Goal: Communication & Community: Share content

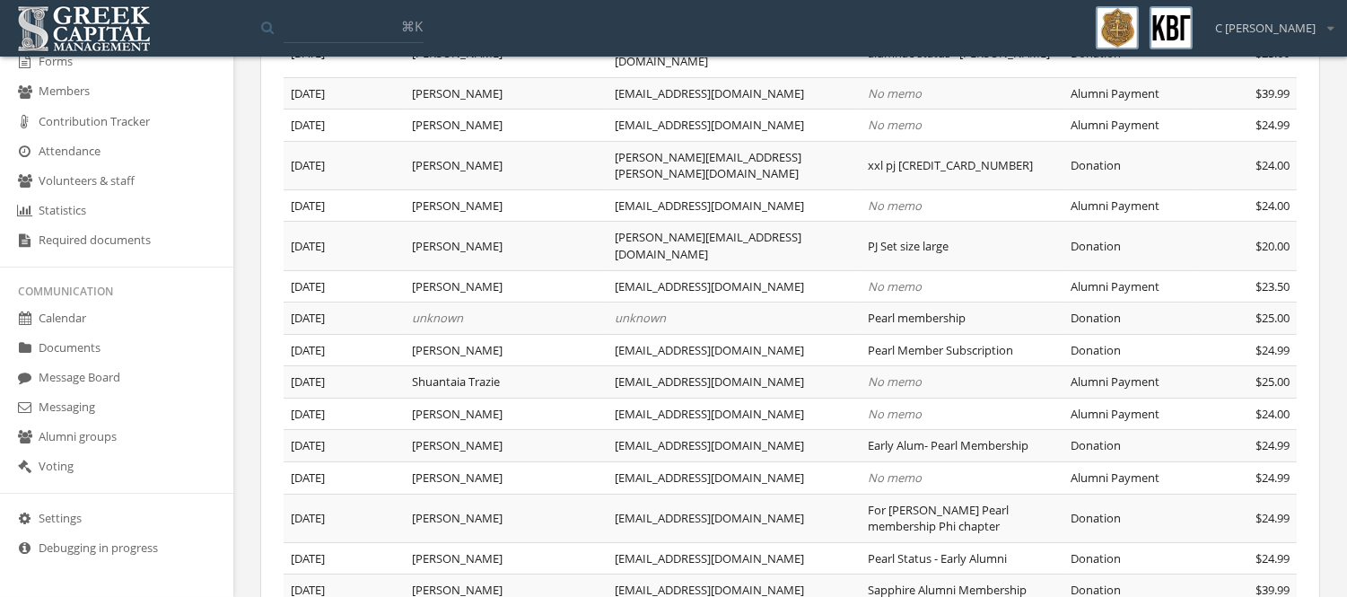
scroll to position [282, 0]
click at [91, 408] on link "Messaging" at bounding box center [116, 408] width 233 height 30
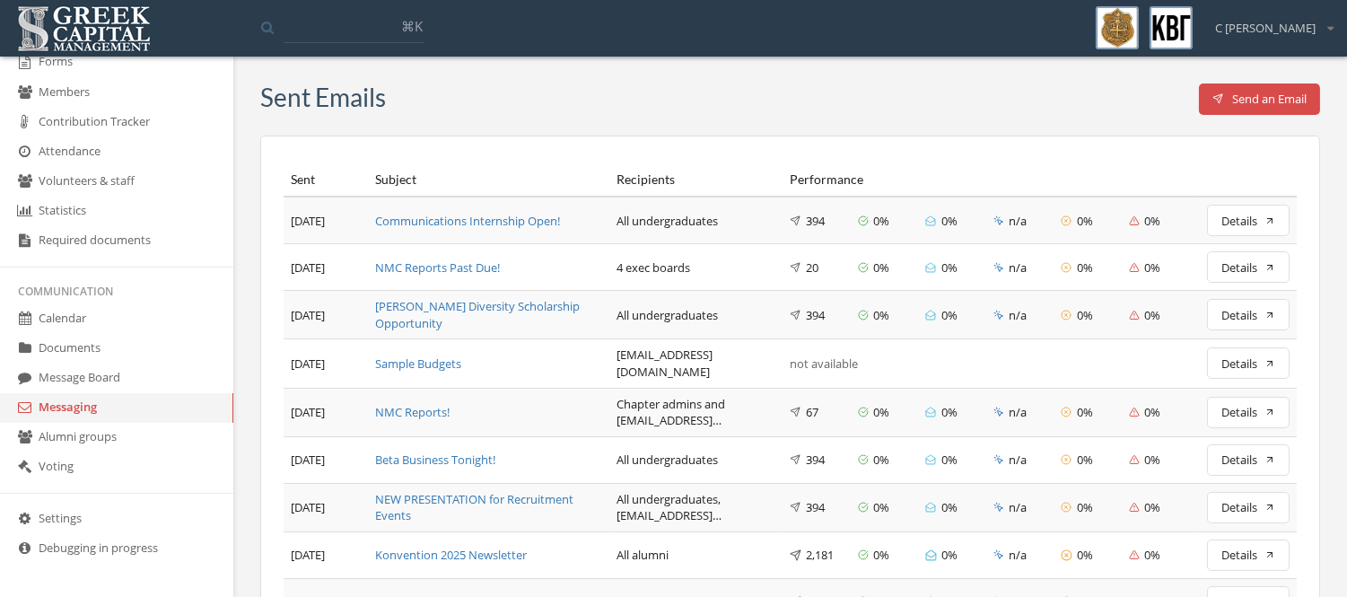
click at [479, 266] on div "NMC Reports Past Due!" at bounding box center [488, 267] width 227 height 17
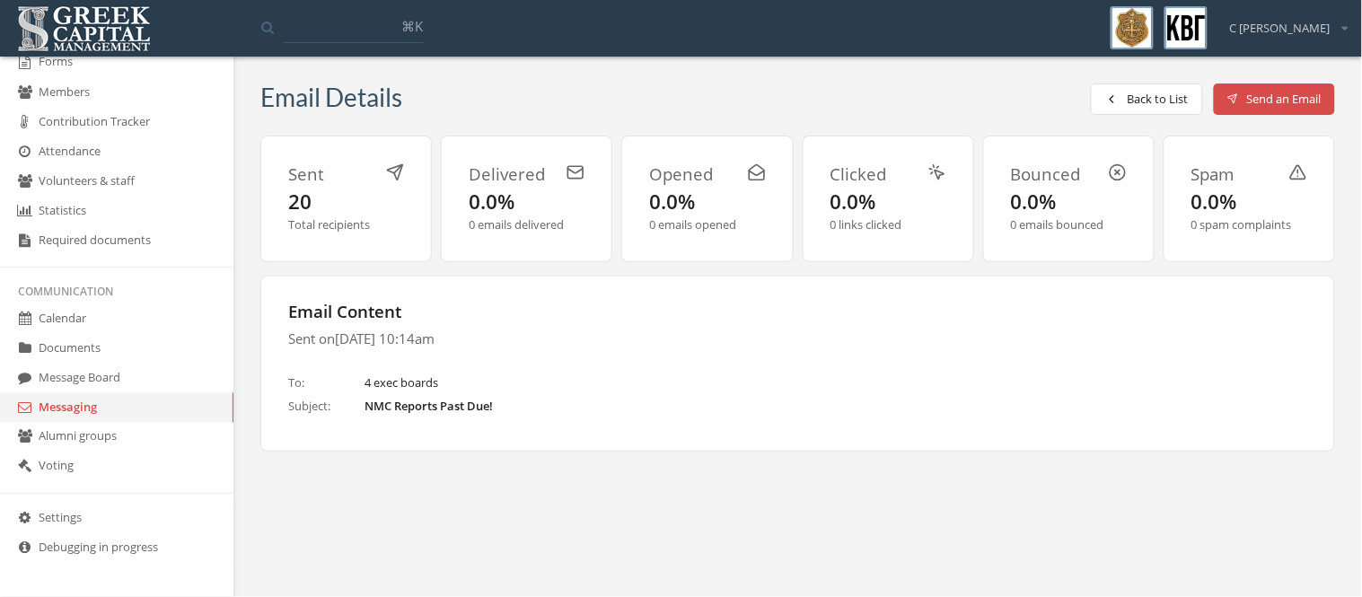
click at [46, 436] on link "Alumni groups" at bounding box center [116, 438] width 233 height 30
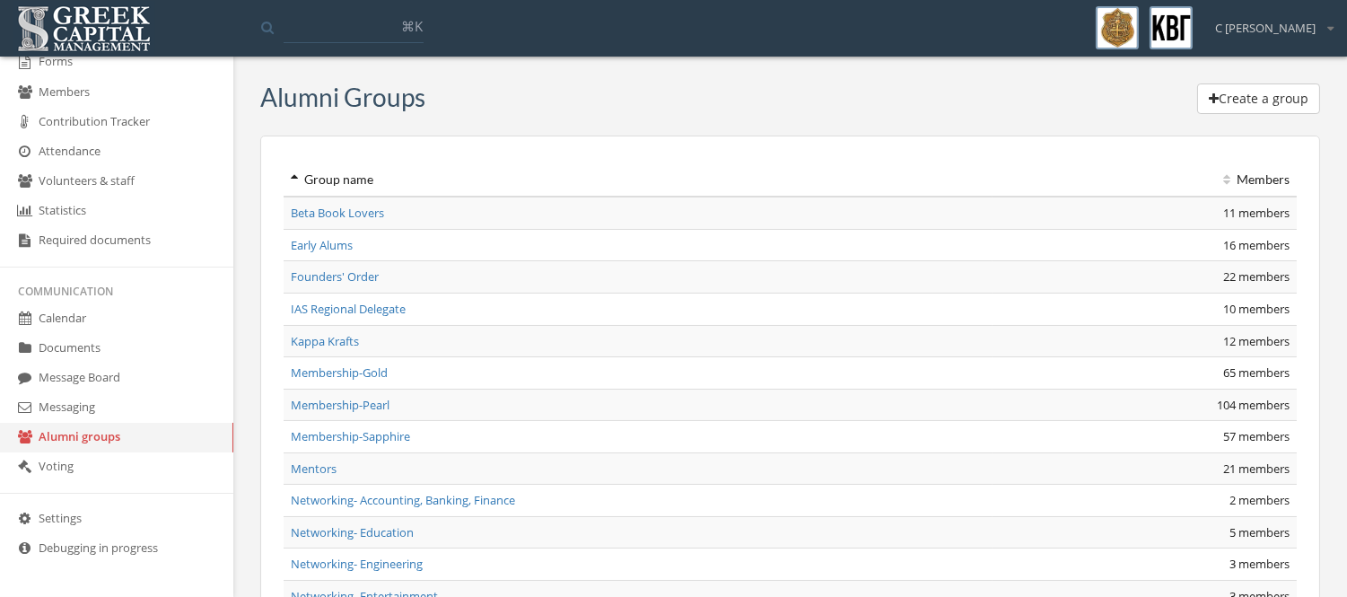
click at [59, 409] on link "Messaging" at bounding box center [116, 408] width 233 height 30
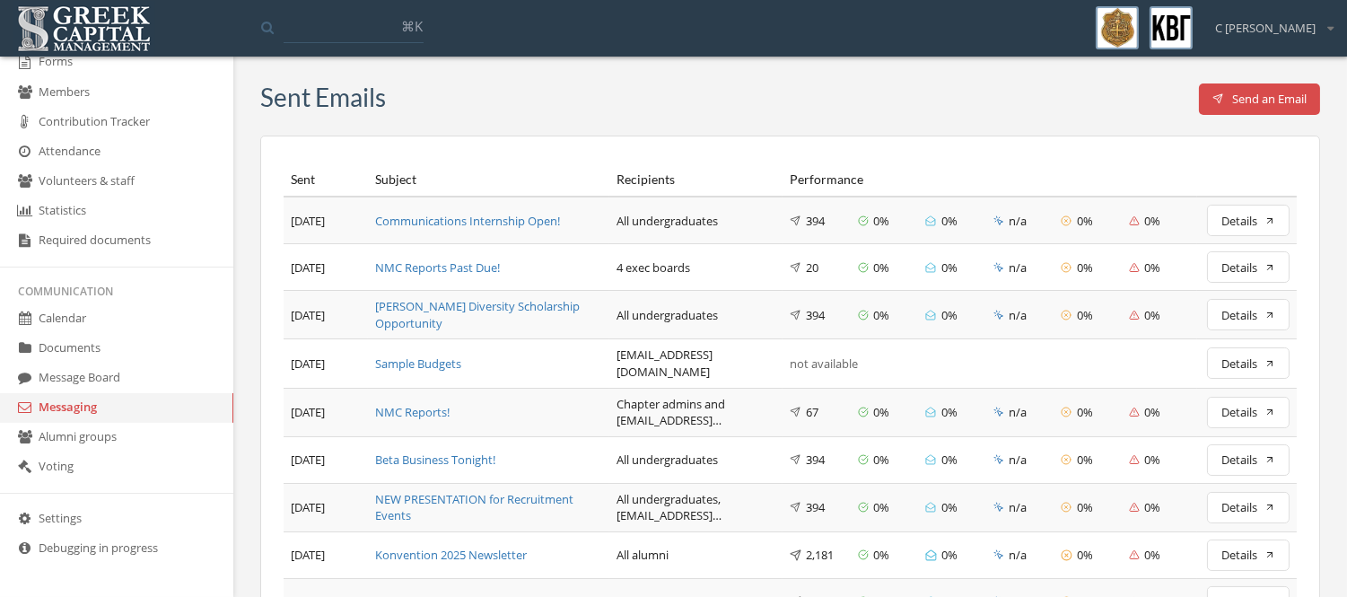
click at [1266, 218] on button "Details" at bounding box center [1248, 220] width 83 height 31
click at [474, 266] on div "NMC Reports Past Due!" at bounding box center [488, 267] width 227 height 17
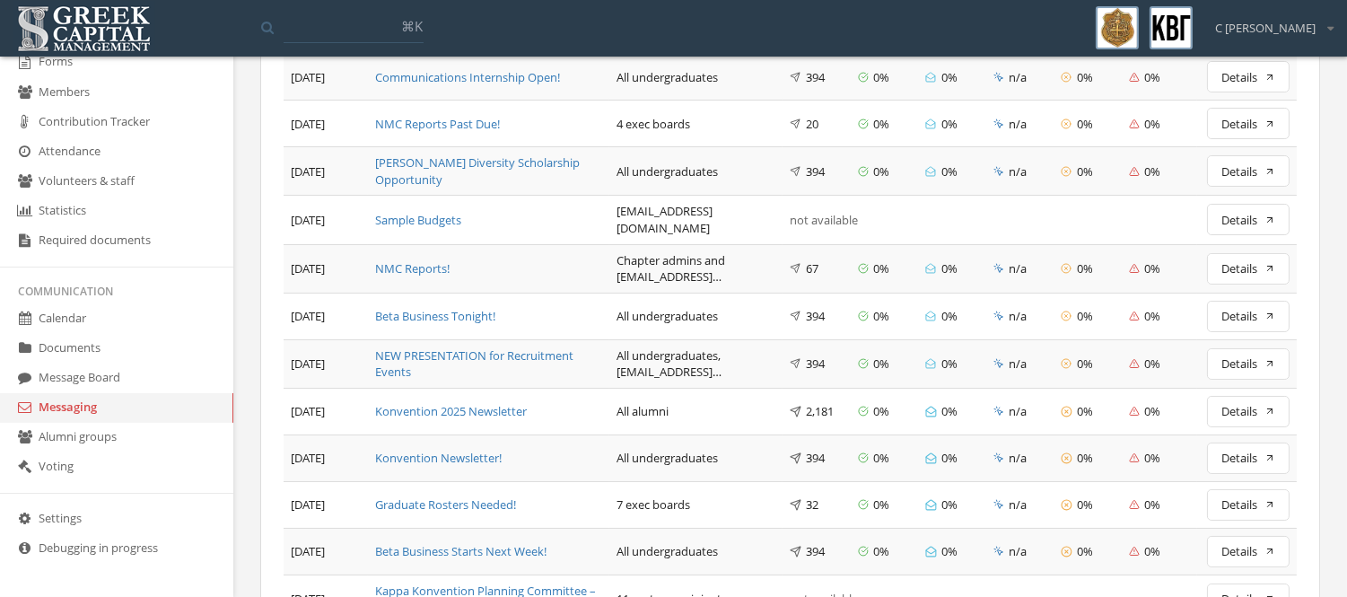
scroll to position [145, 0]
click at [432, 259] on div "NMC Reports!" at bounding box center [488, 267] width 227 height 17
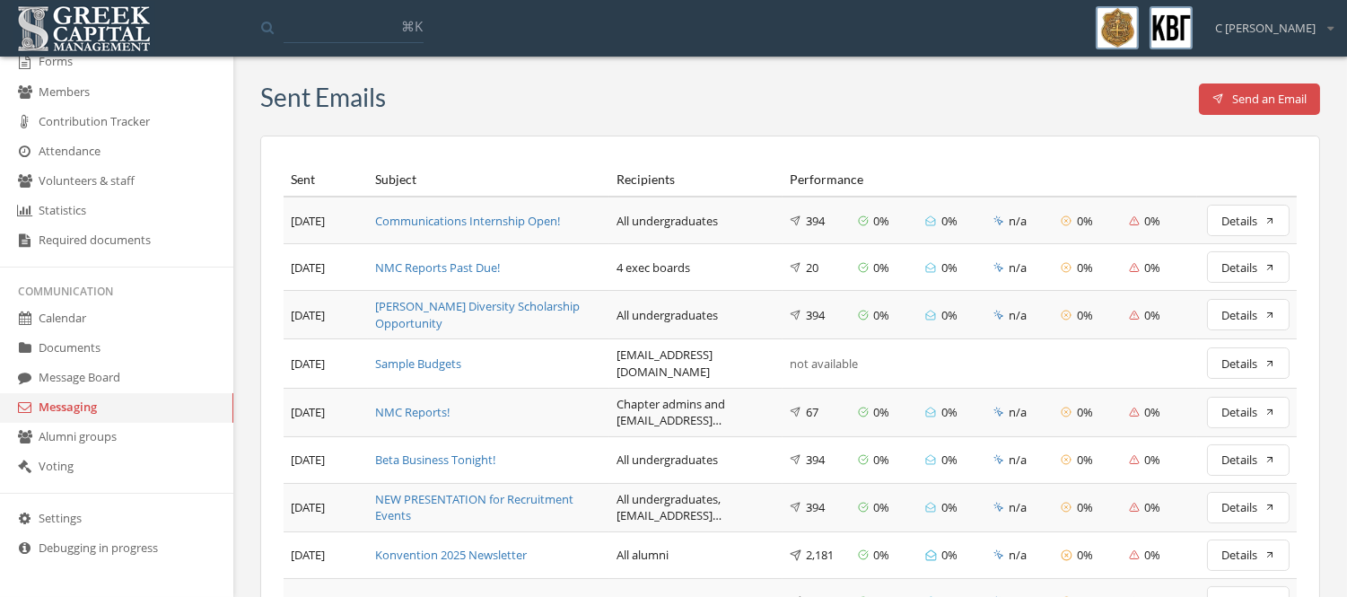
click at [453, 217] on div "Communications Internship Open!" at bounding box center [488, 221] width 227 height 17
click at [452, 264] on div "NMC Reports Past Due!" at bounding box center [488, 267] width 227 height 17
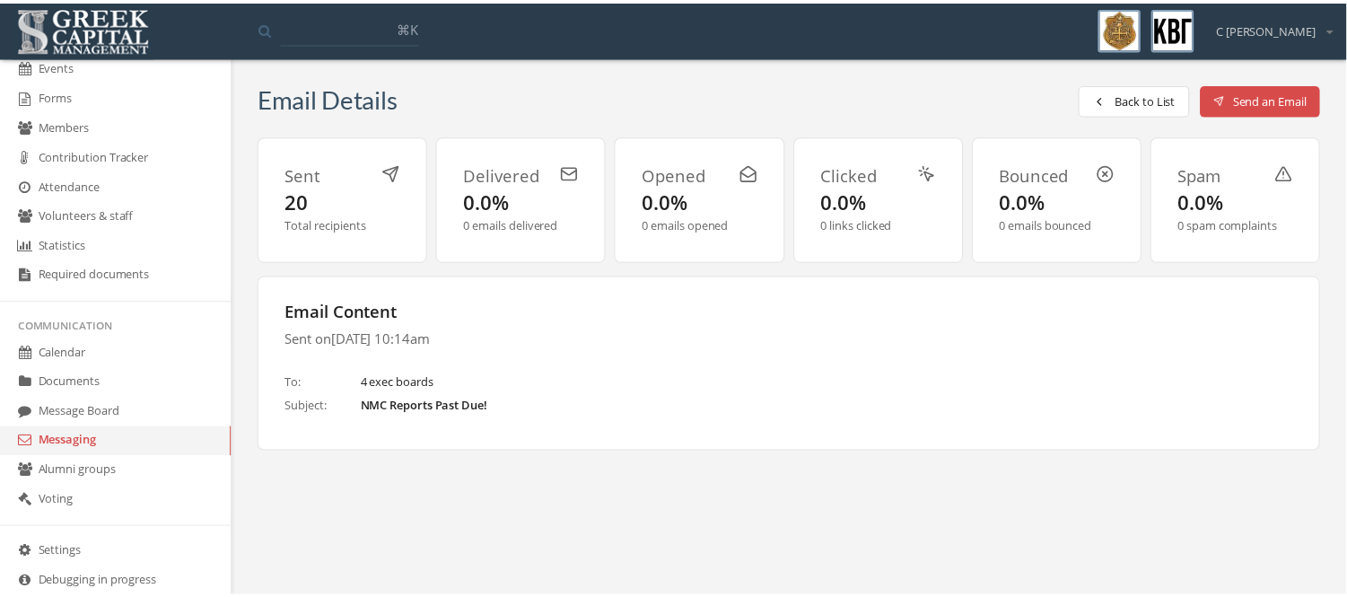
scroll to position [471, 0]
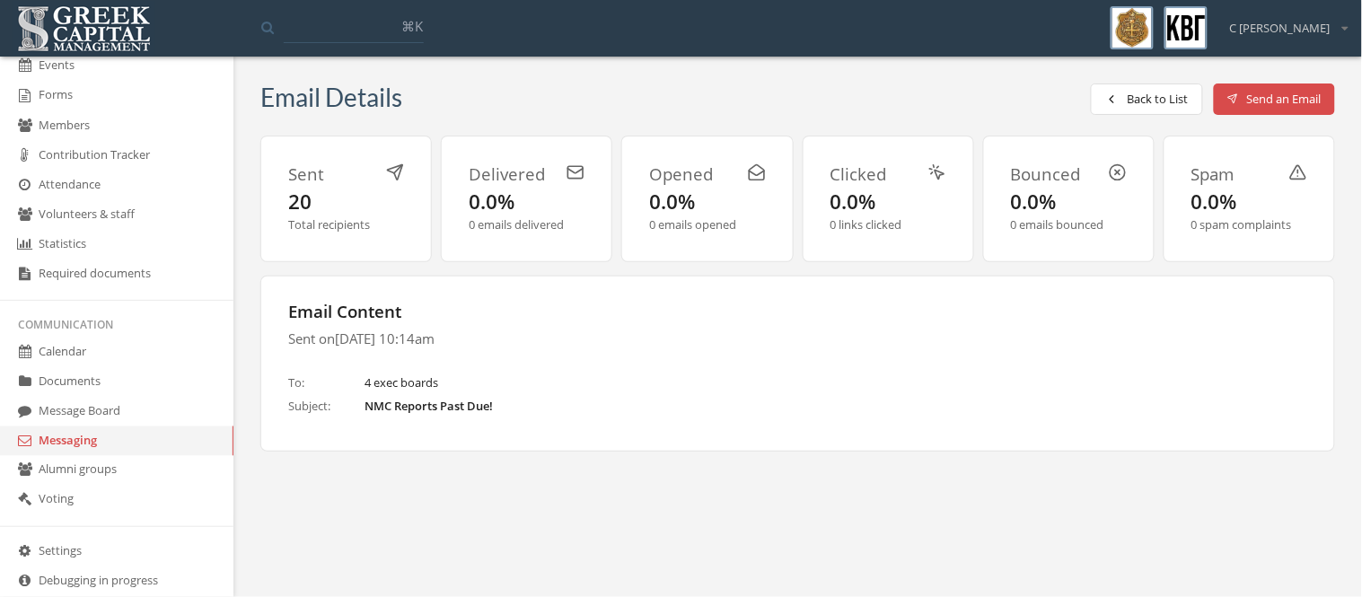
click at [94, 447] on link "Messaging" at bounding box center [116, 441] width 233 height 30
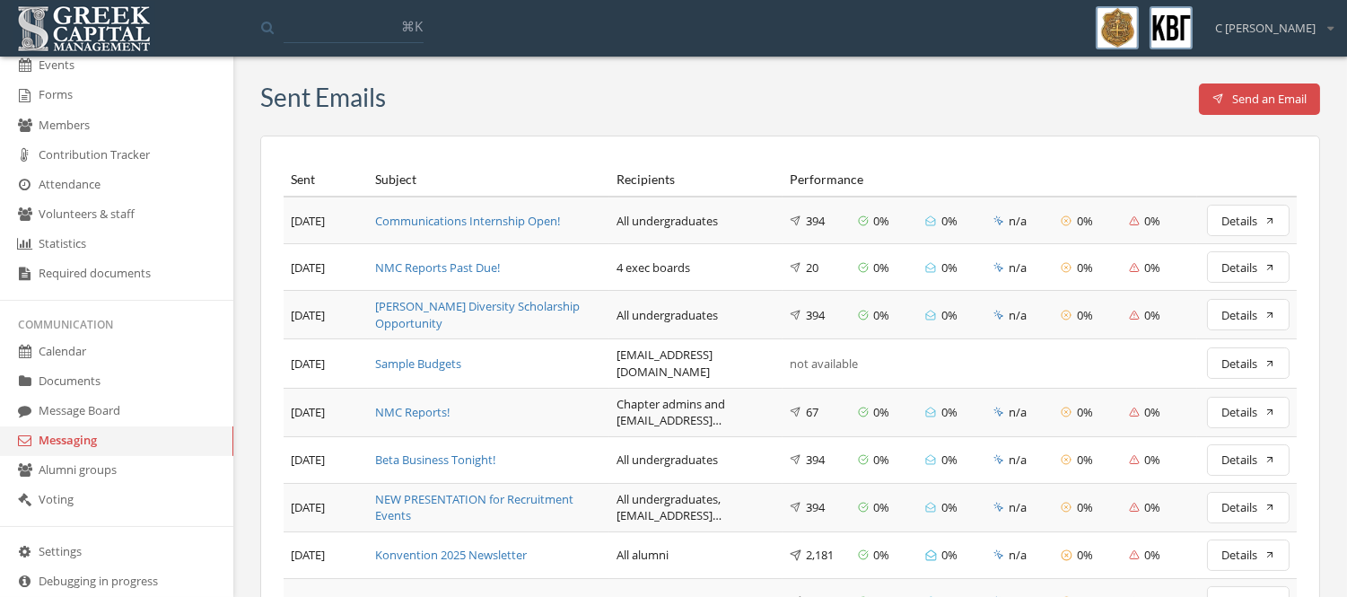
click at [469, 324] on div "[PERSON_NAME] Diversity Scholarship Opportunity" at bounding box center [488, 314] width 227 height 33
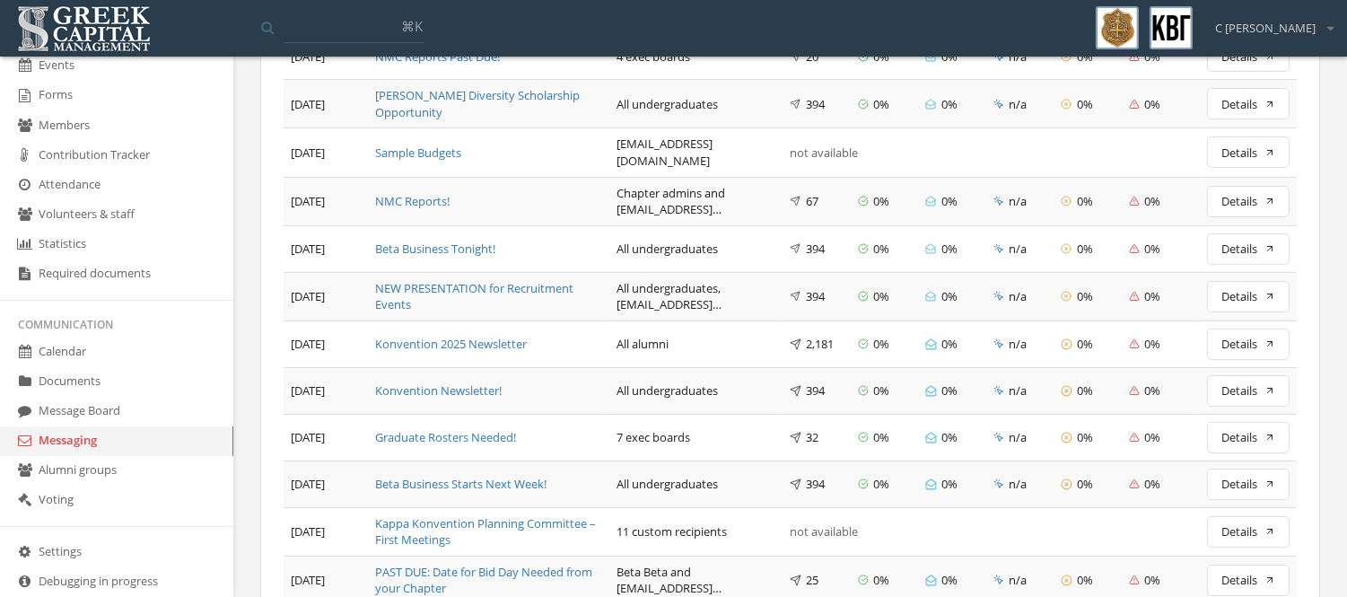
scroll to position [212, 0]
click at [428, 386] on div "Konvention Newsletter!" at bounding box center [488, 390] width 227 height 17
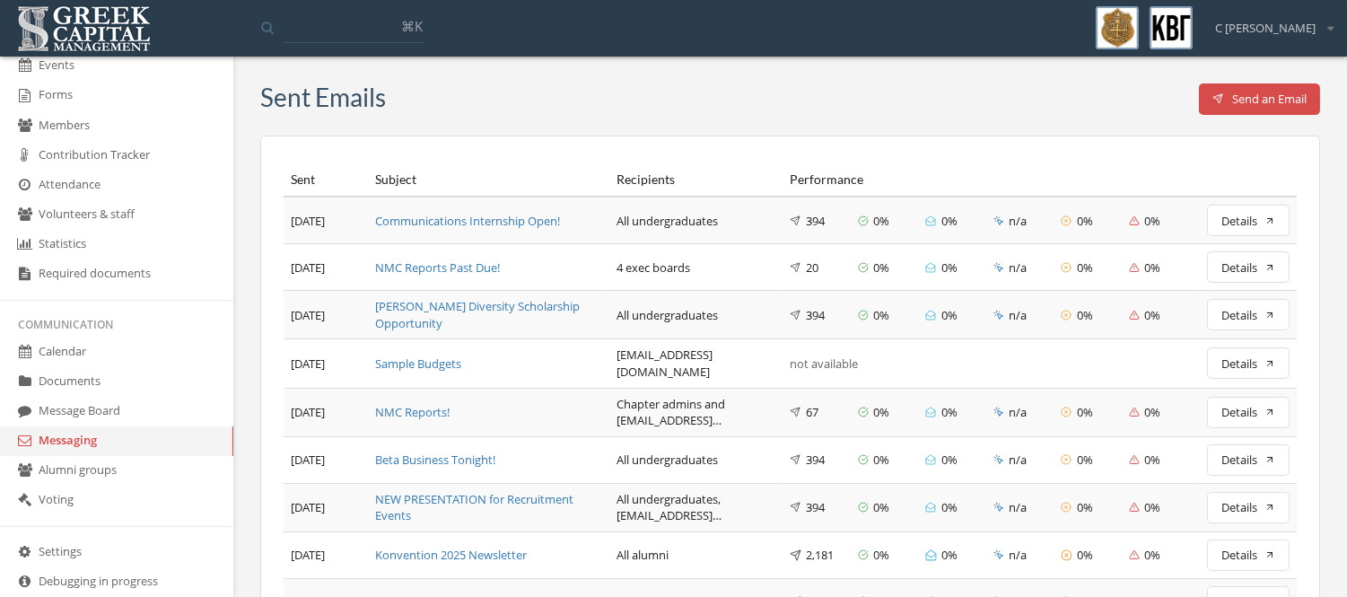
click at [1267, 279] on button "Details" at bounding box center [1248, 266] width 83 height 31
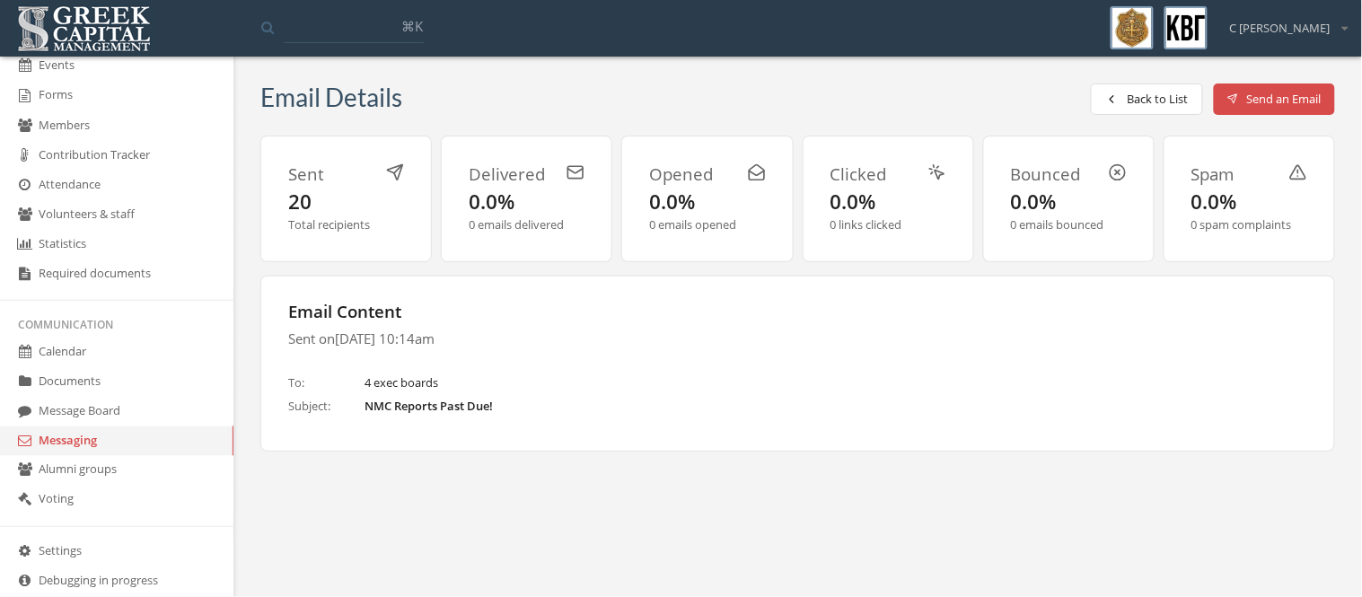
click at [434, 344] on span "[DATE] 10:14am" at bounding box center [385, 338] width 100 height 18
drag, startPoint x: 458, startPoint y: 344, endPoint x: 478, endPoint y: 413, distance: 71.9
click at [478, 413] on div "Email Content Sent on [DATE] 10:14am To: 4 exec boards Subject: NMC Reports Pas…" at bounding box center [797, 363] width 1074 height 175
click at [478, 413] on span "NMC Reports Past Due!" at bounding box center [428, 406] width 128 height 17
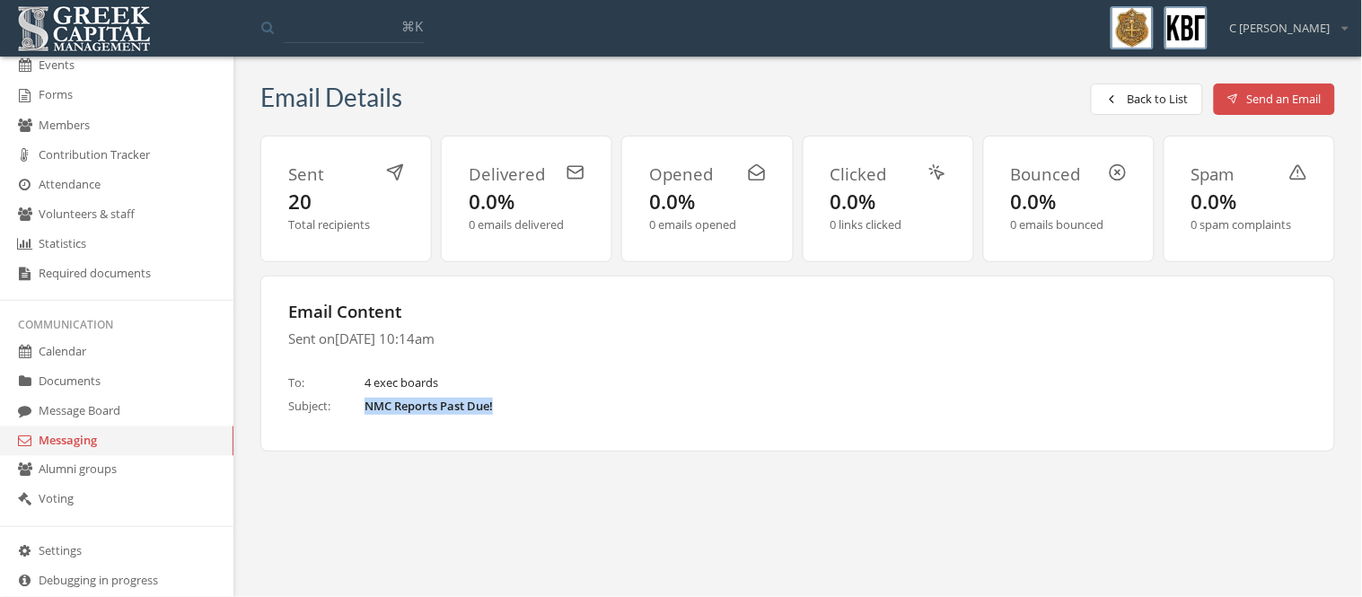
click at [478, 413] on span "NMC Reports Past Due!" at bounding box center [428, 406] width 128 height 17
click at [585, 392] on div "To: 4 exec boards Subject: NMC Reports Past Due!" at bounding box center [797, 394] width 1019 height 40
click at [1122, 91] on button "Back to List" at bounding box center [1147, 98] width 112 height 31
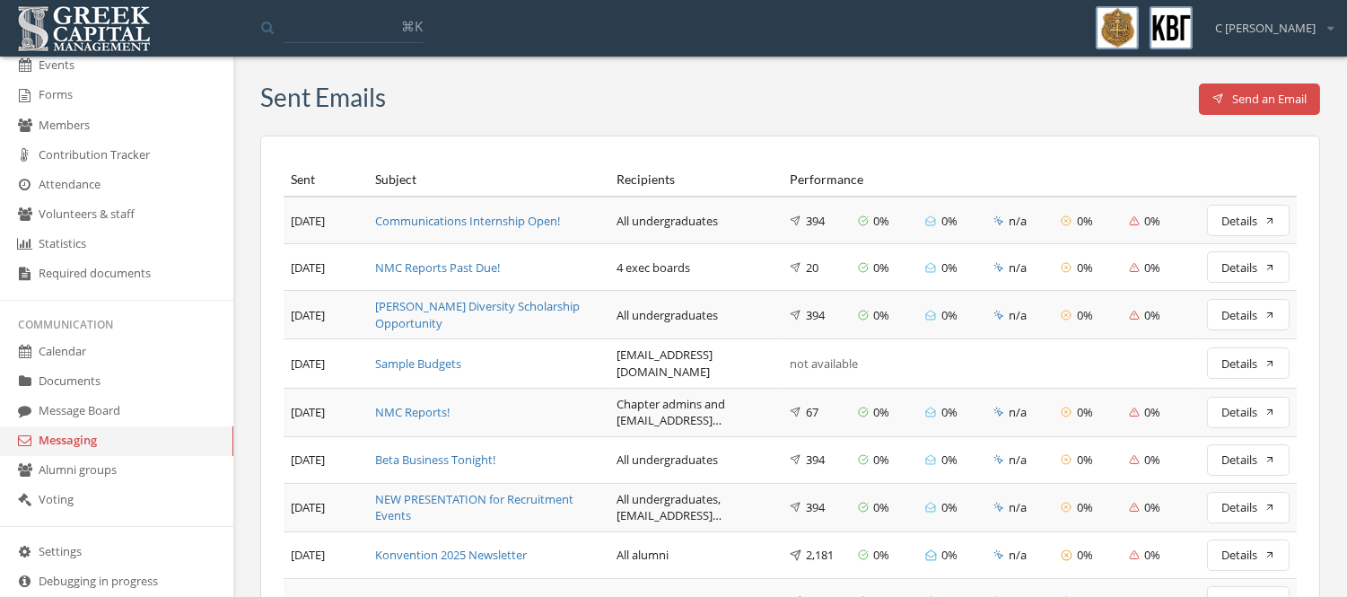
click at [1294, 106] on button "Send an Email" at bounding box center [1260, 98] width 122 height 31
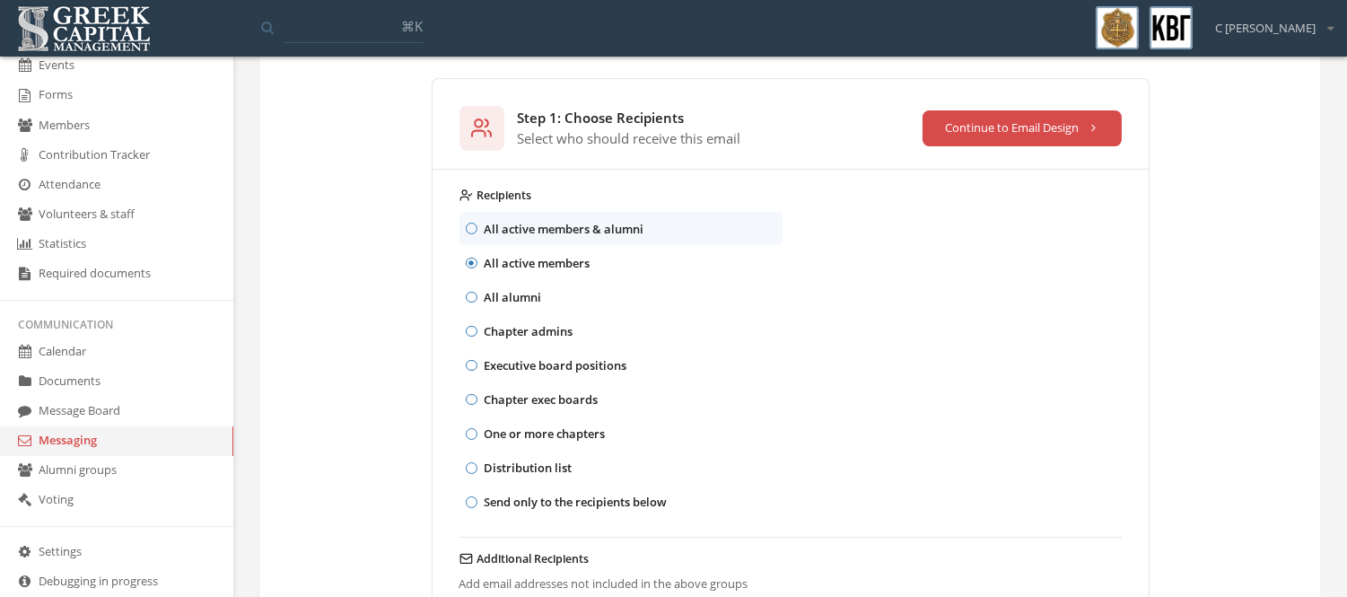
scroll to position [183, 0]
click at [551, 335] on p "Chapter admins" at bounding box center [528, 330] width 89 height 20
click at [478, 335] on button "Chapter admins" at bounding box center [472, 331] width 12 height 12
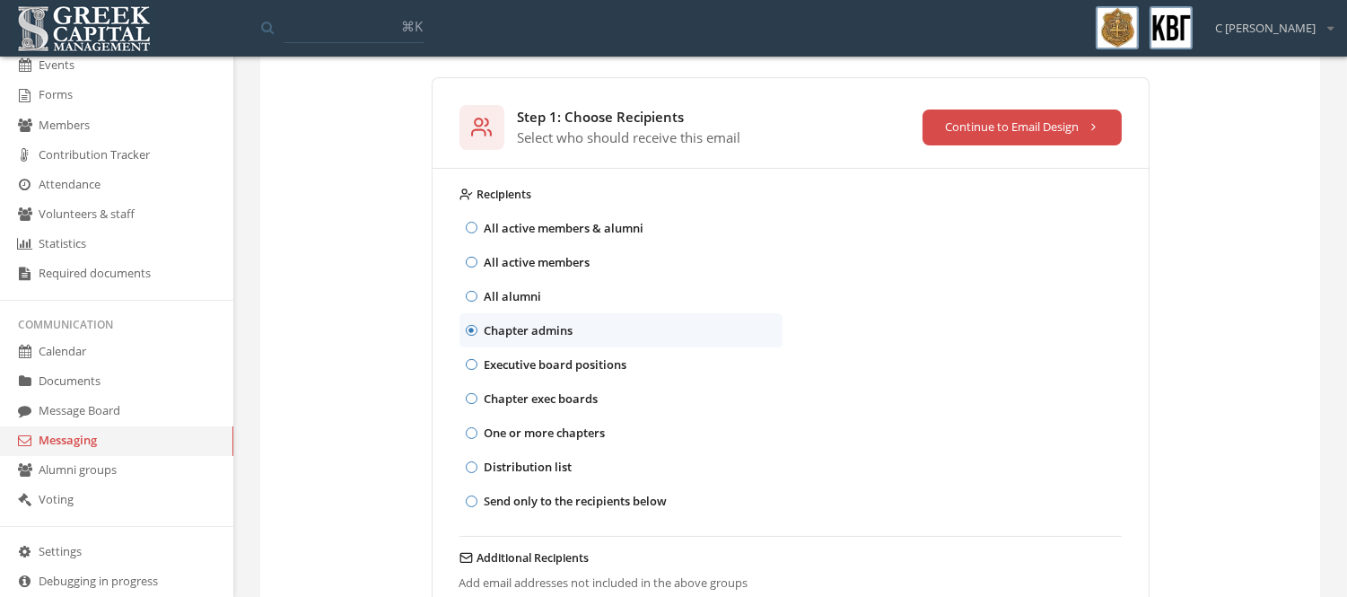
click at [572, 404] on p "Chapter exec boards" at bounding box center [541, 399] width 114 height 20
click at [478, 404] on button "Chapter exec boards" at bounding box center [472, 399] width 12 height 12
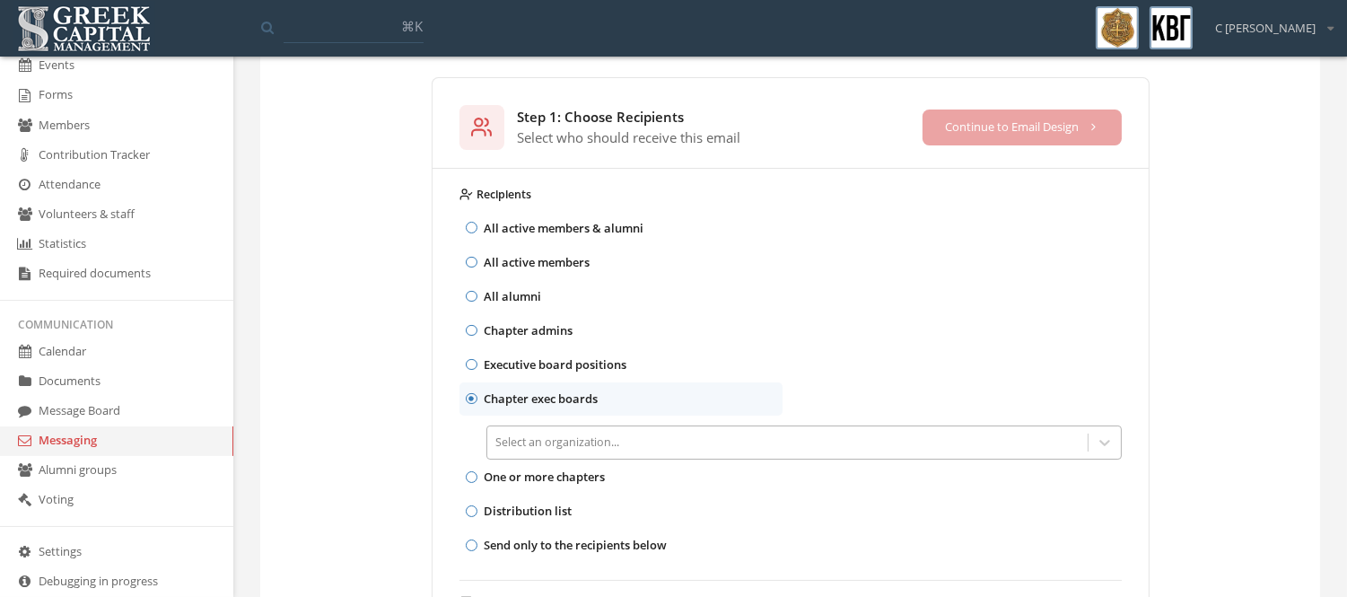
click at [628, 443] on div "Select an organization..." at bounding box center [805, 442] width 636 height 34
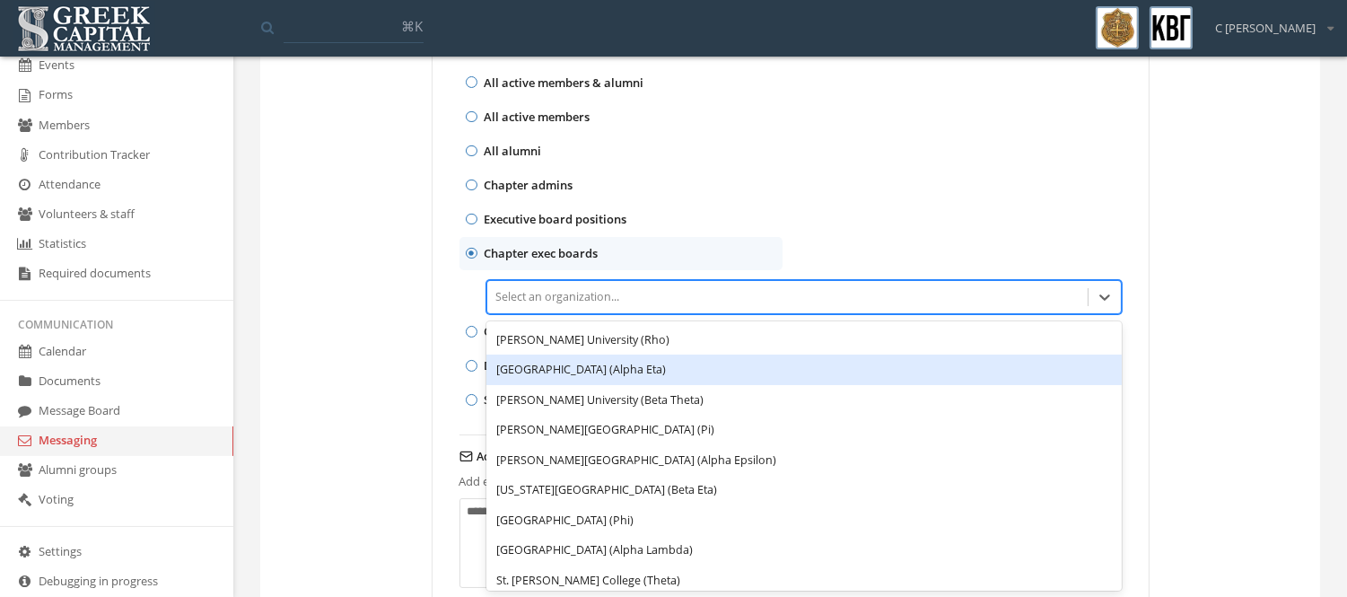
click at [643, 373] on div "[GEOGRAPHIC_DATA] (Alpha Eta)" at bounding box center [805, 370] width 636 height 31
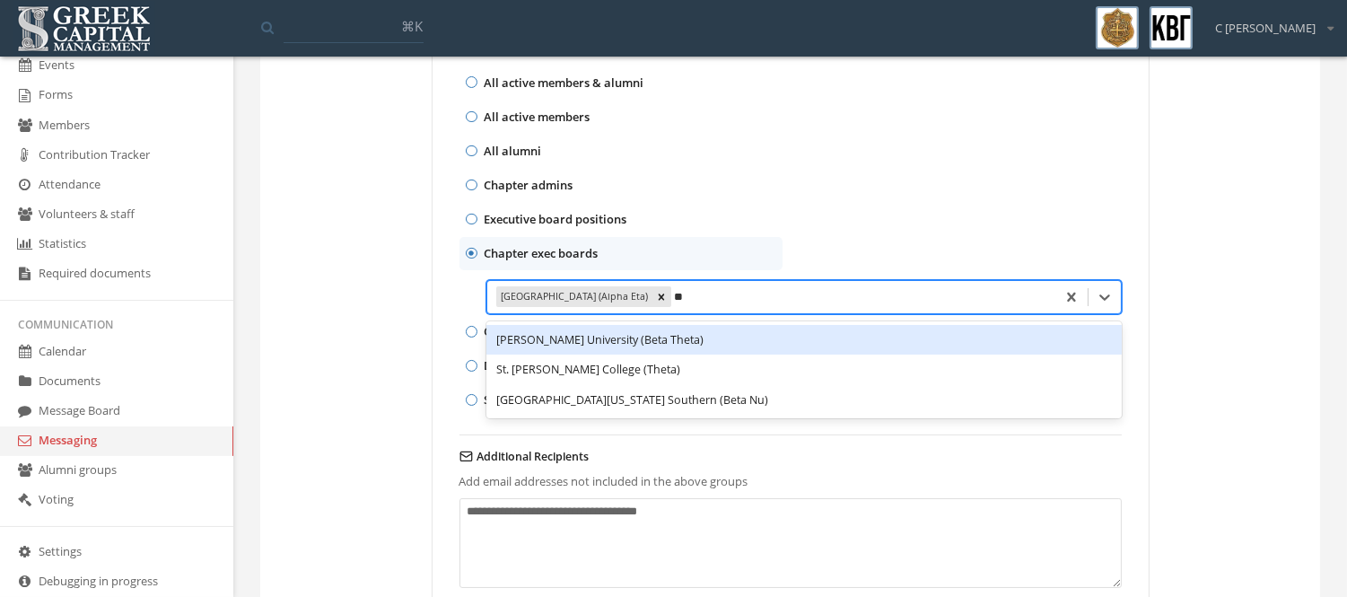
type input "***"
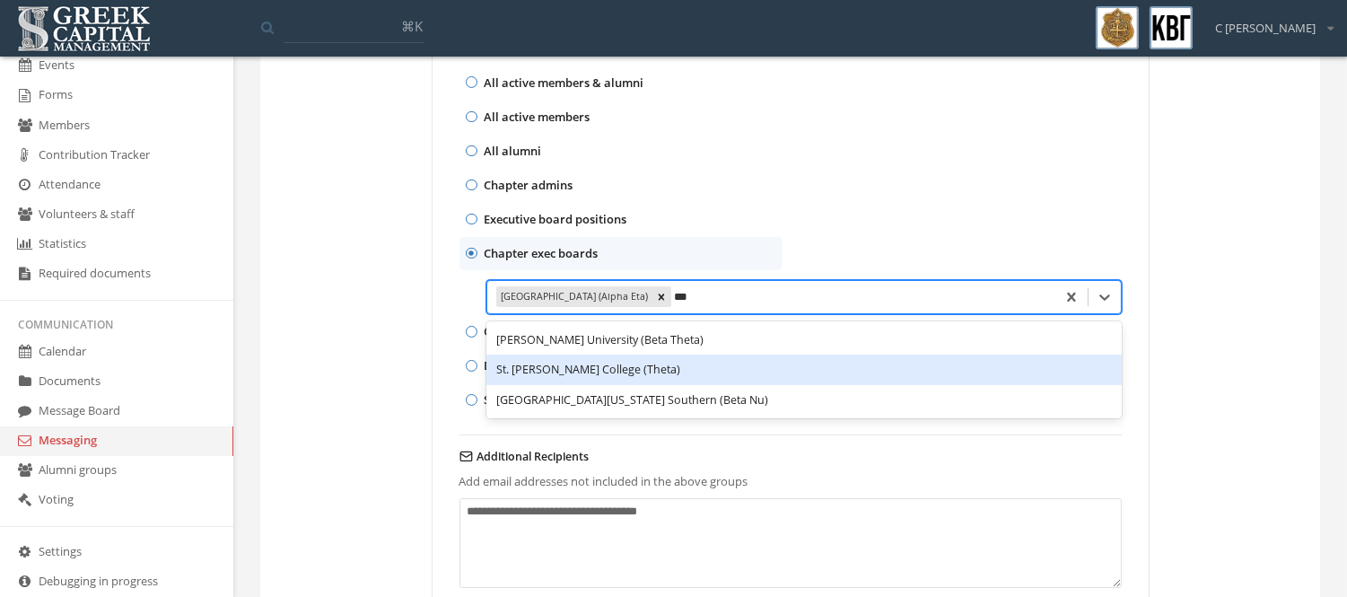
click at [604, 371] on div "St. [PERSON_NAME] College (Theta)" at bounding box center [805, 370] width 636 height 31
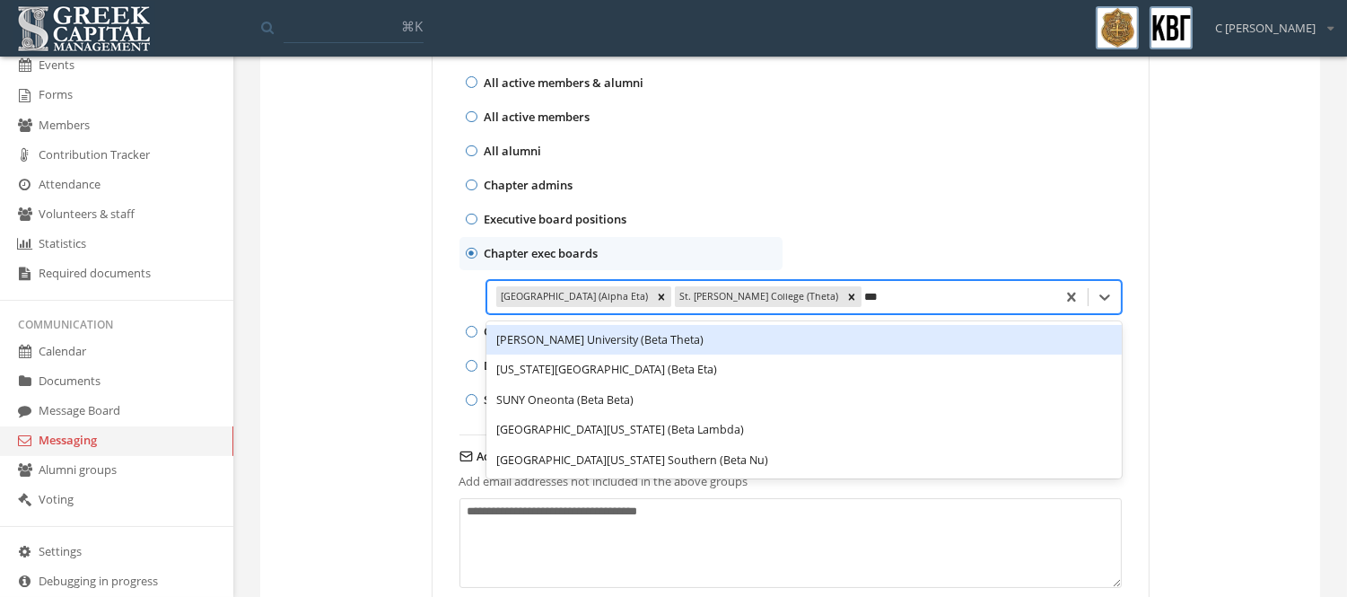
type input "****"
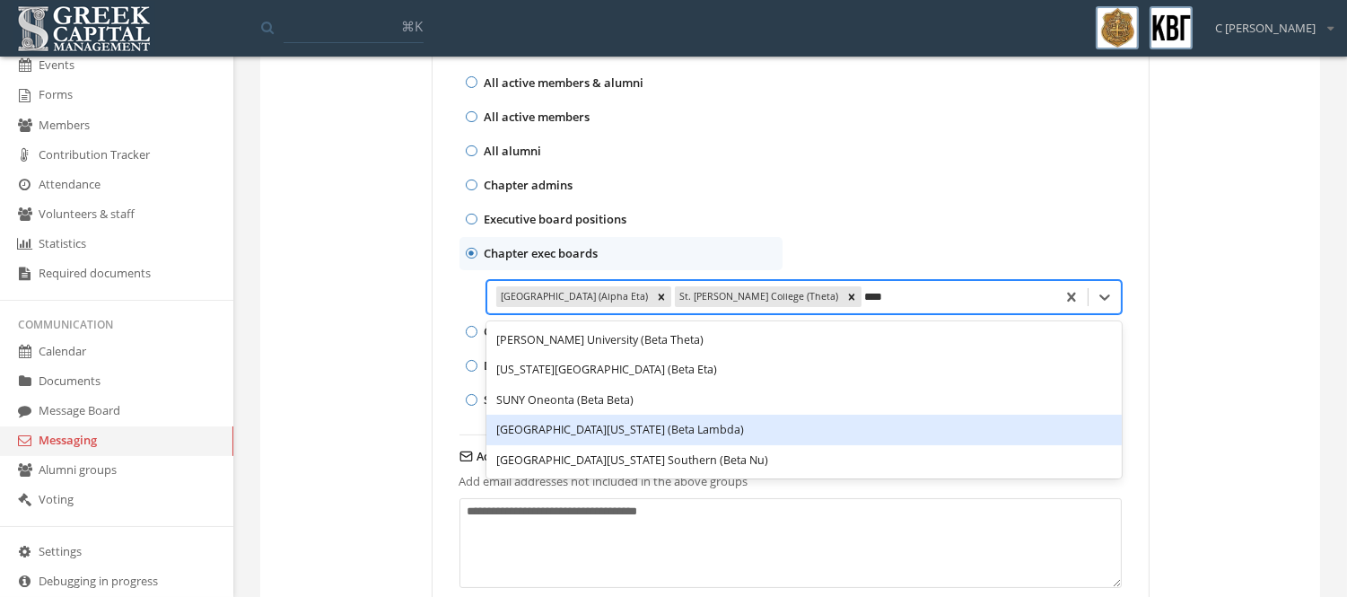
click at [629, 434] on div "[GEOGRAPHIC_DATA][US_STATE] (Beta Lambda)" at bounding box center [805, 430] width 636 height 31
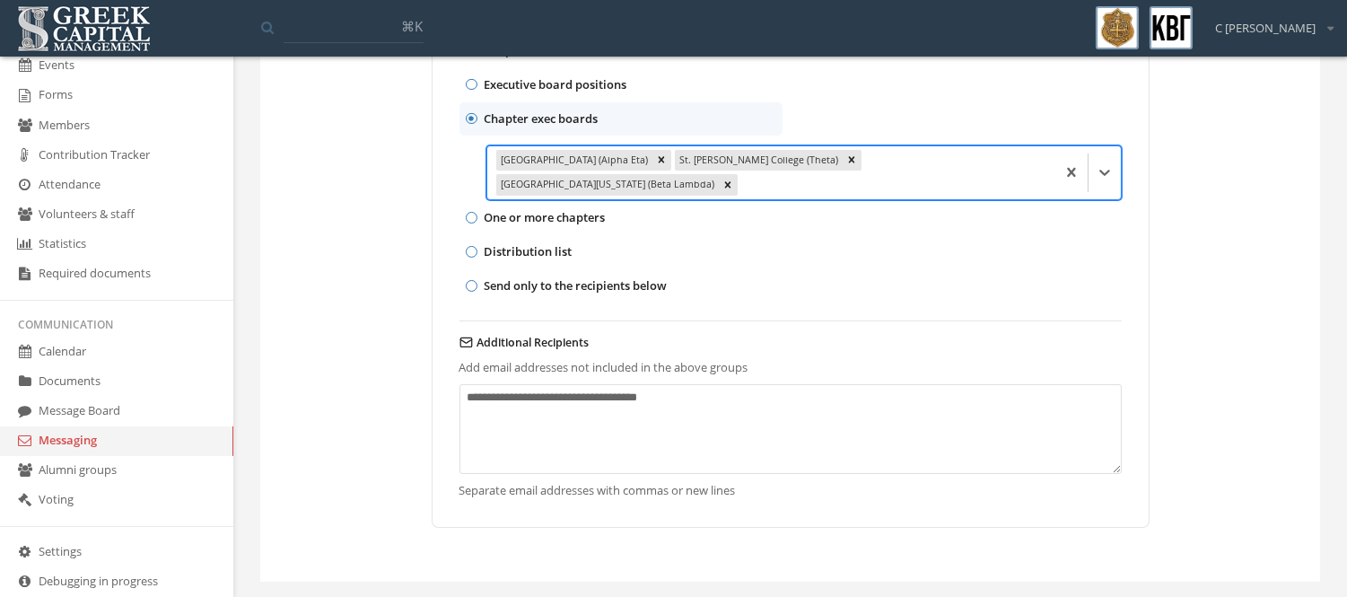
scroll to position [0, 0]
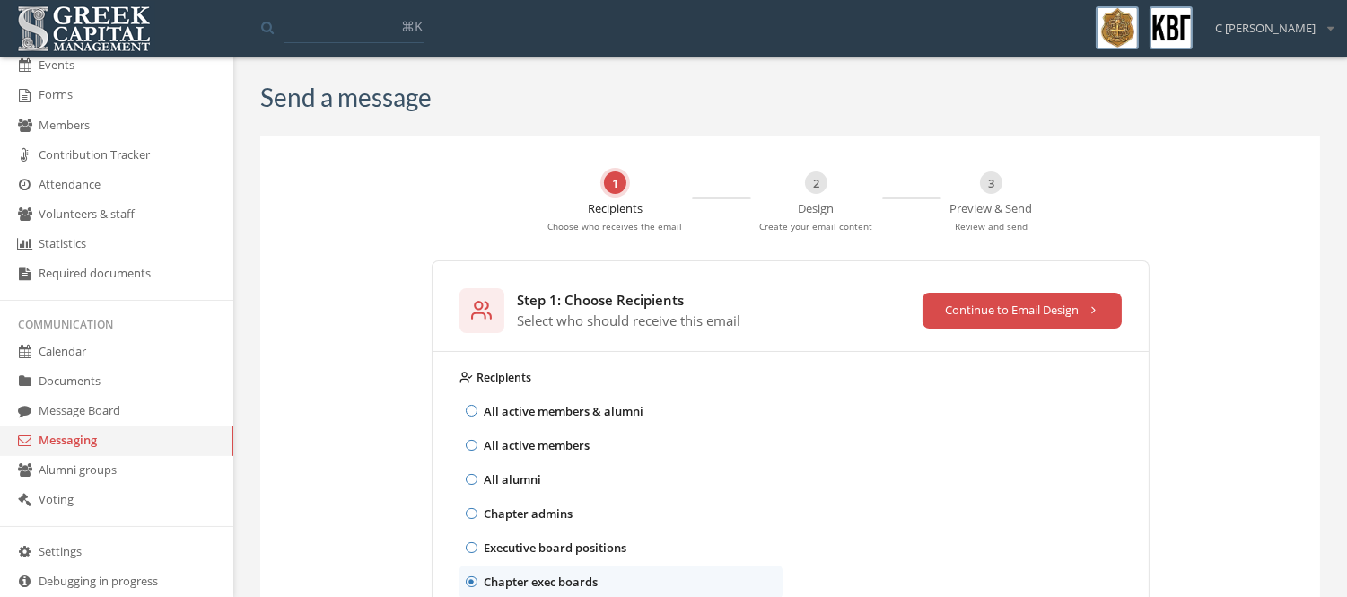
click at [1042, 285] on div "Step 1: Choose Recipients Select who should receive this email Continue to Emai…" at bounding box center [791, 306] width 716 height 90
click at [1043, 300] on button "Continue to Email Design" at bounding box center [1022, 311] width 199 height 36
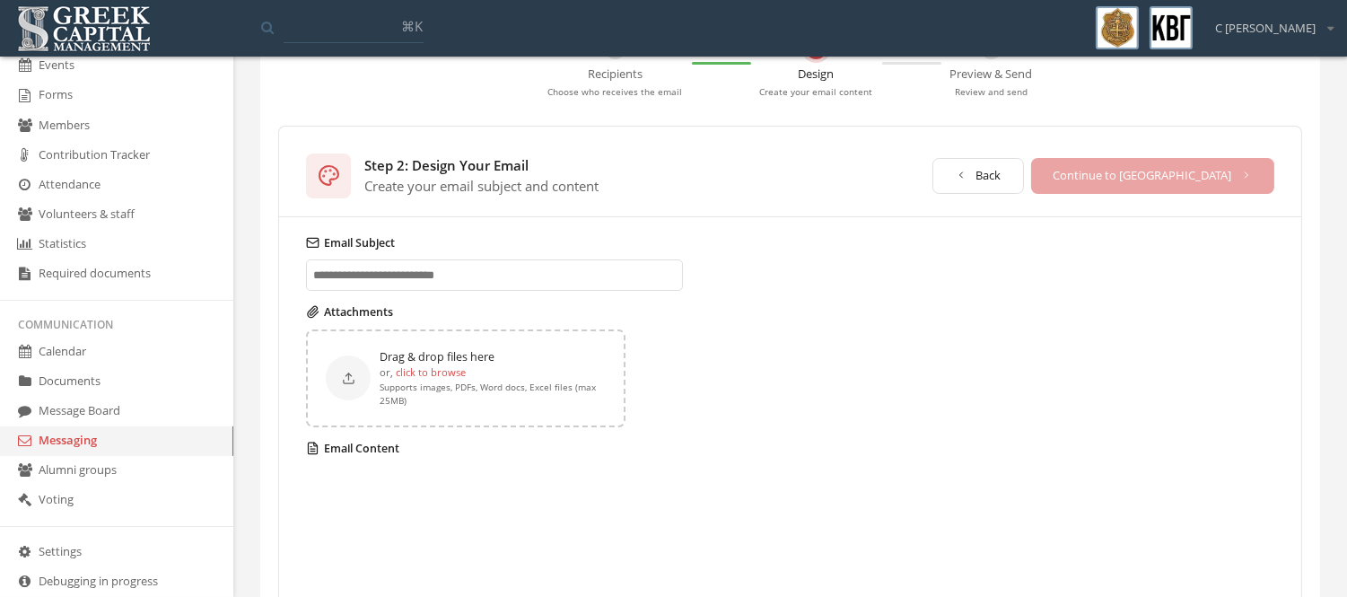
scroll to position [377, 0]
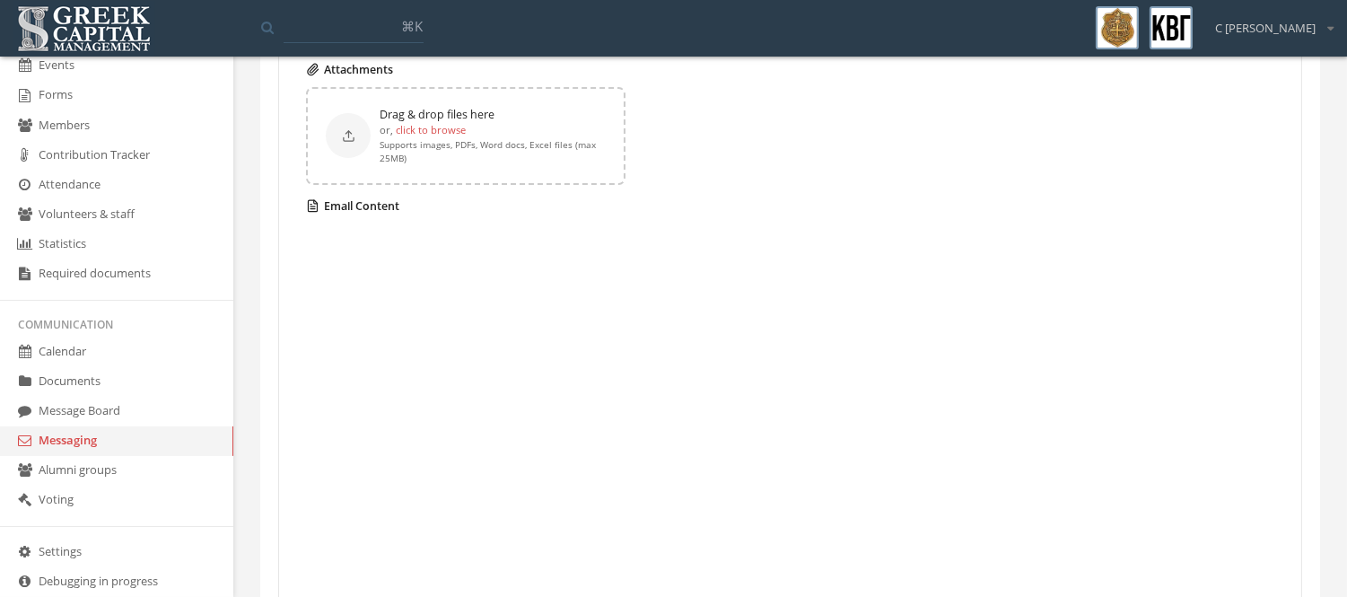
click at [451, 297] on div at bounding box center [844, 490] width 1077 height 539
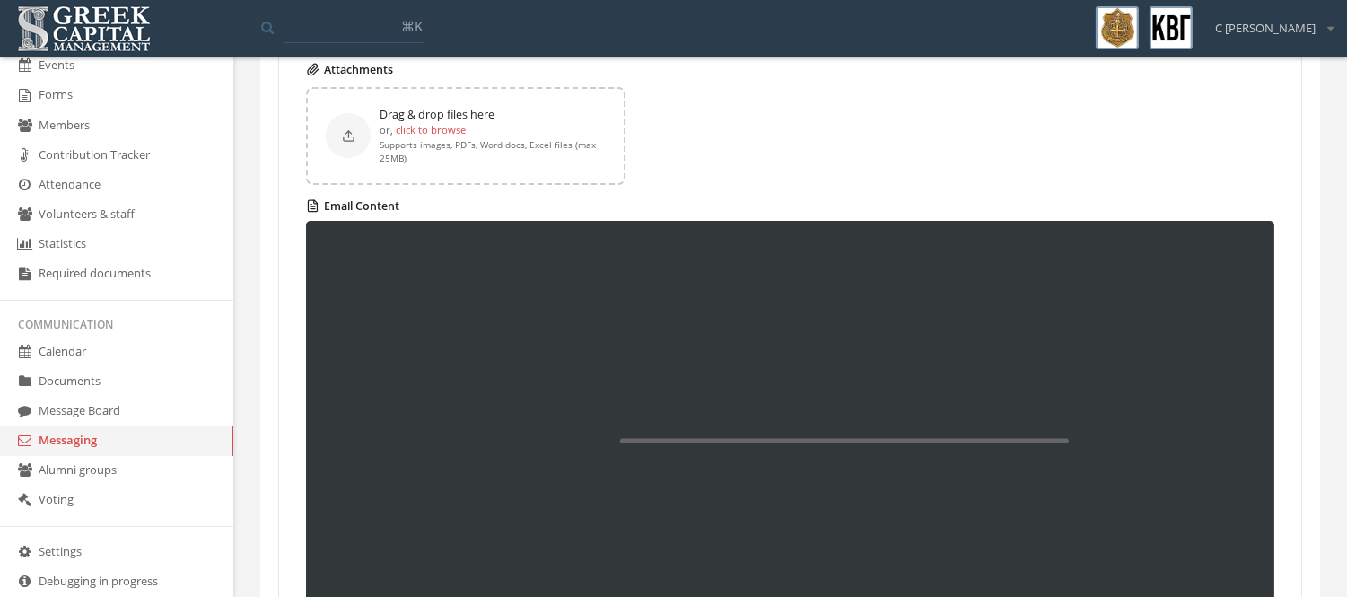
click at [373, 203] on label "Email Content" at bounding box center [790, 206] width 969 height 16
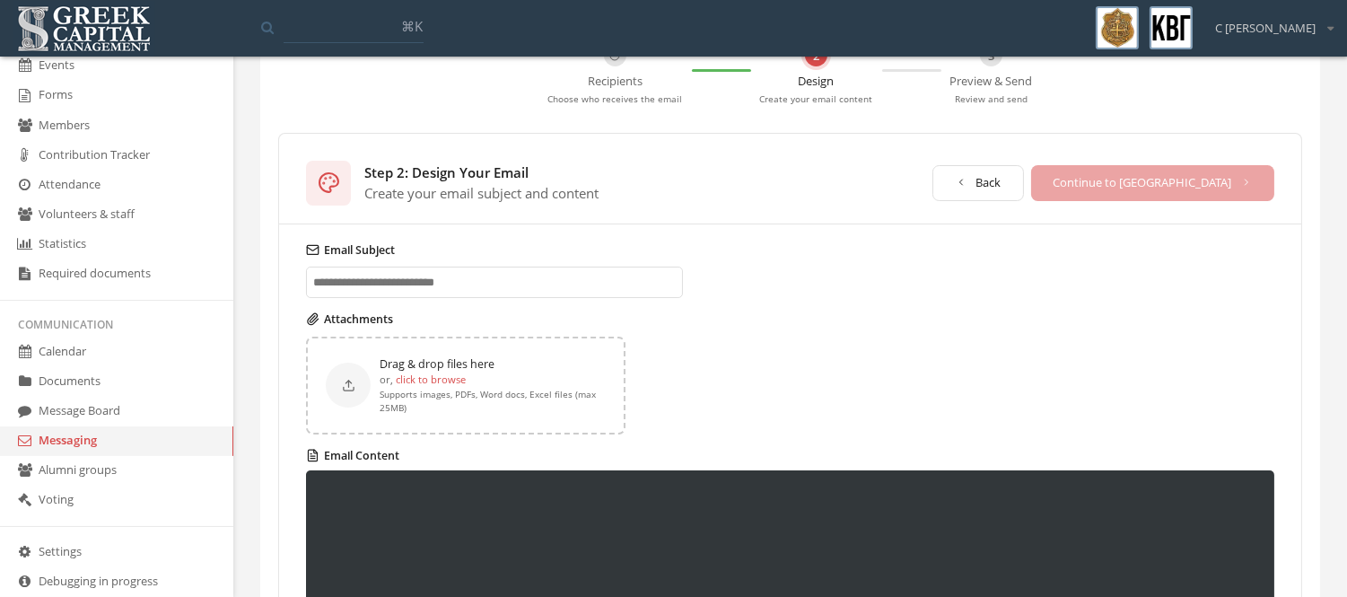
scroll to position [94, 0]
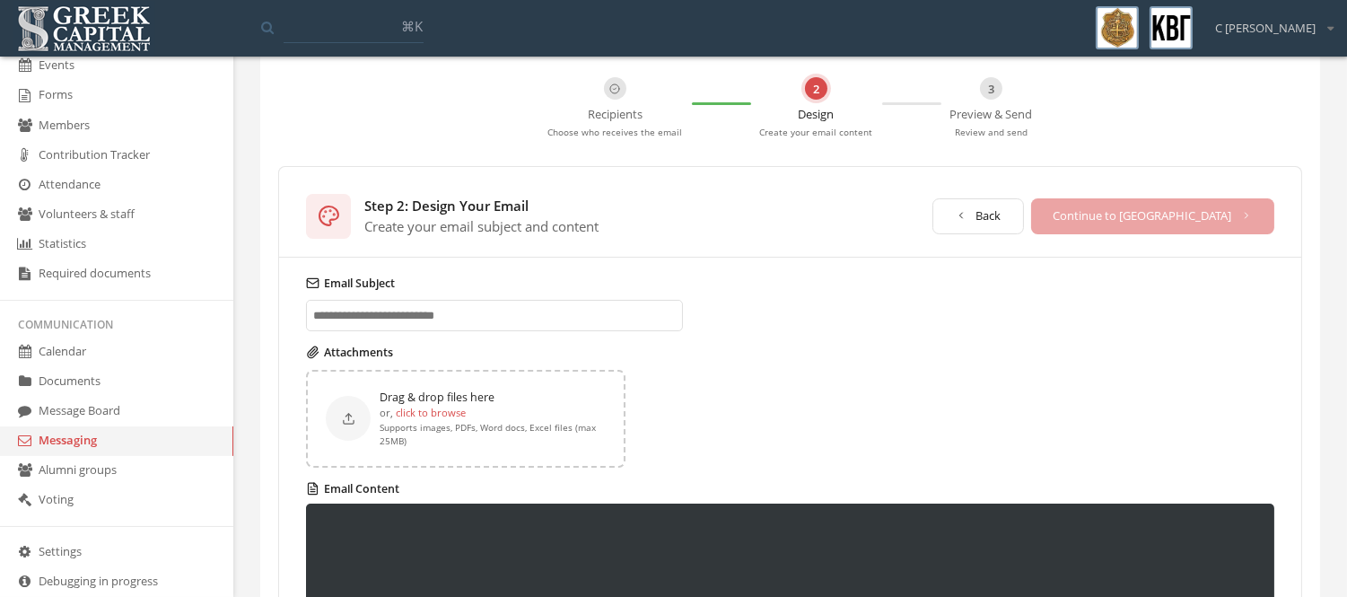
click at [416, 311] on input "Email Subject" at bounding box center [494, 315] width 377 height 31
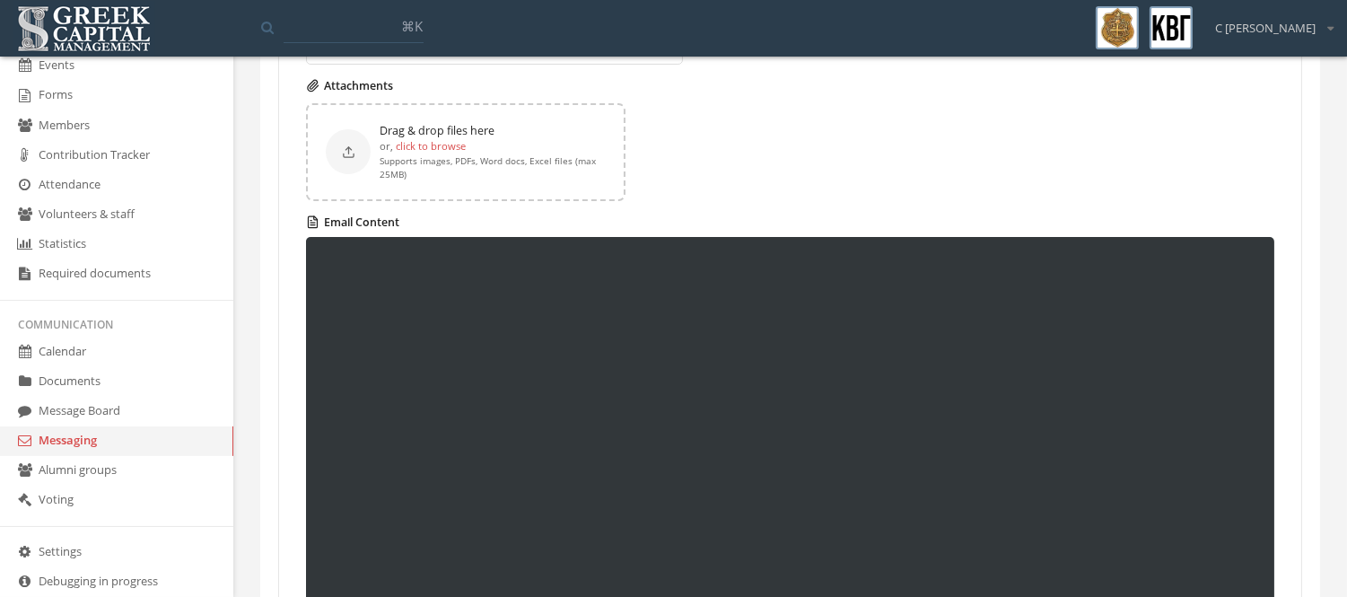
scroll to position [360, 0]
type input "**********"
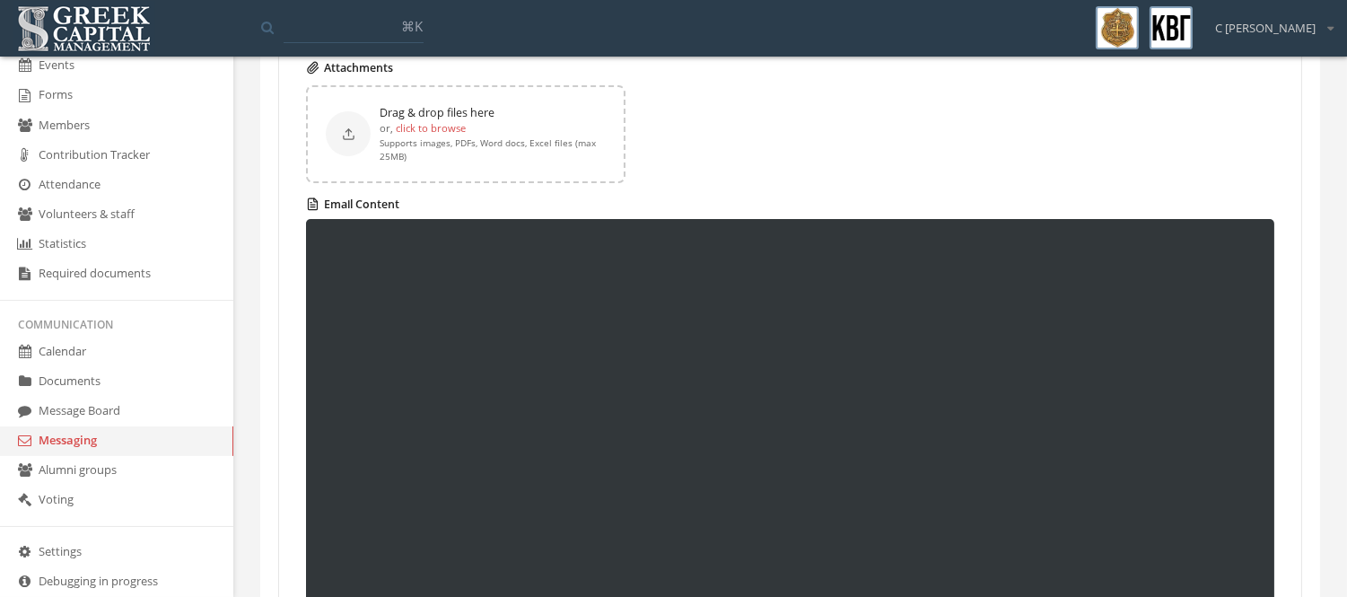
scroll to position [380, 0]
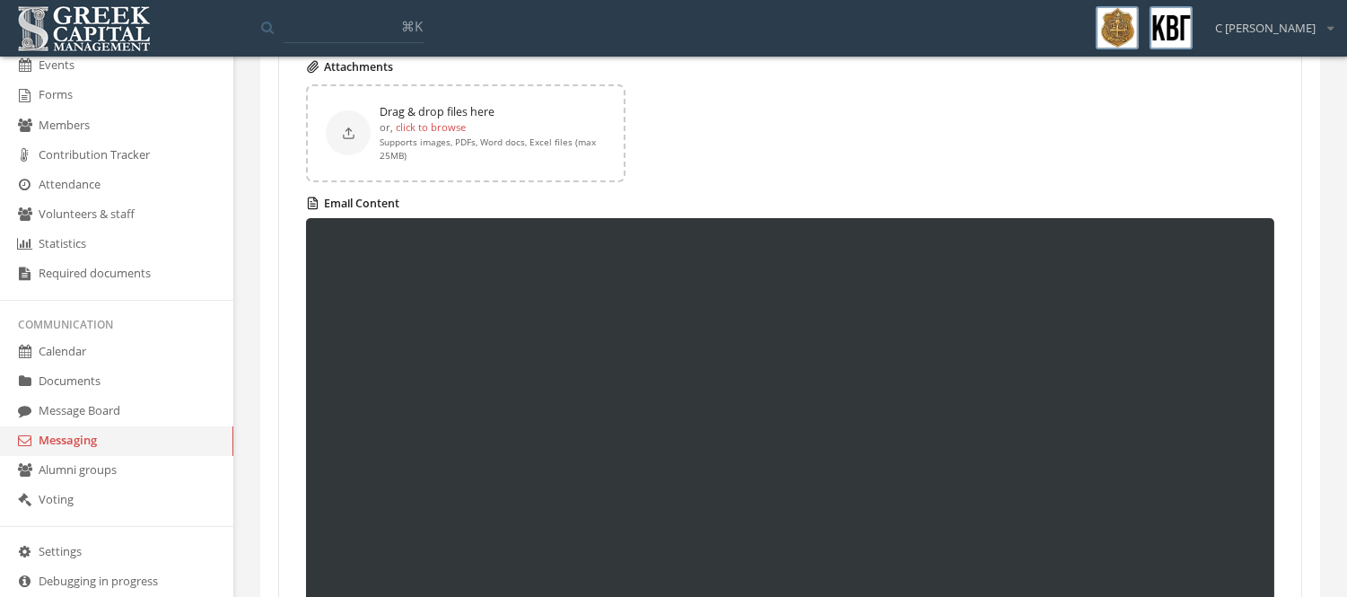
click at [893, 162] on div "Drag & drop files here or, click to browse Supports images, PDFs, Word docs, Ex…" at bounding box center [790, 133] width 969 height 98
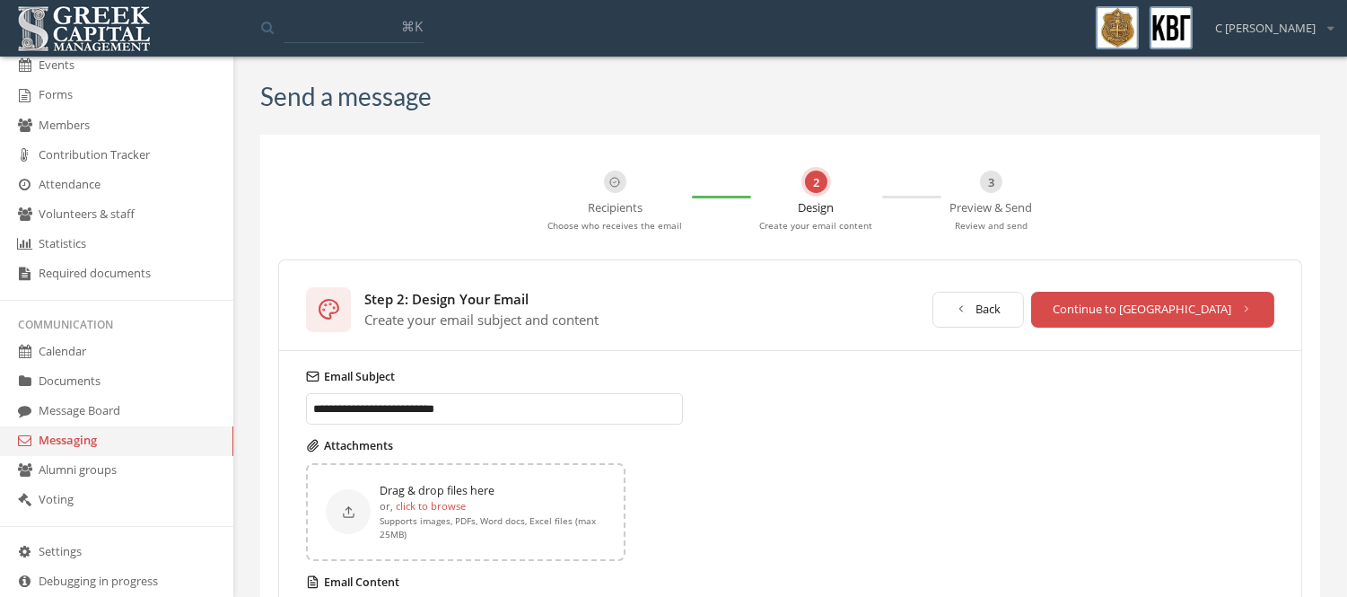
scroll to position [0, 0]
click at [1241, 301] on button "Continue to [GEOGRAPHIC_DATA]" at bounding box center [1153, 311] width 244 height 36
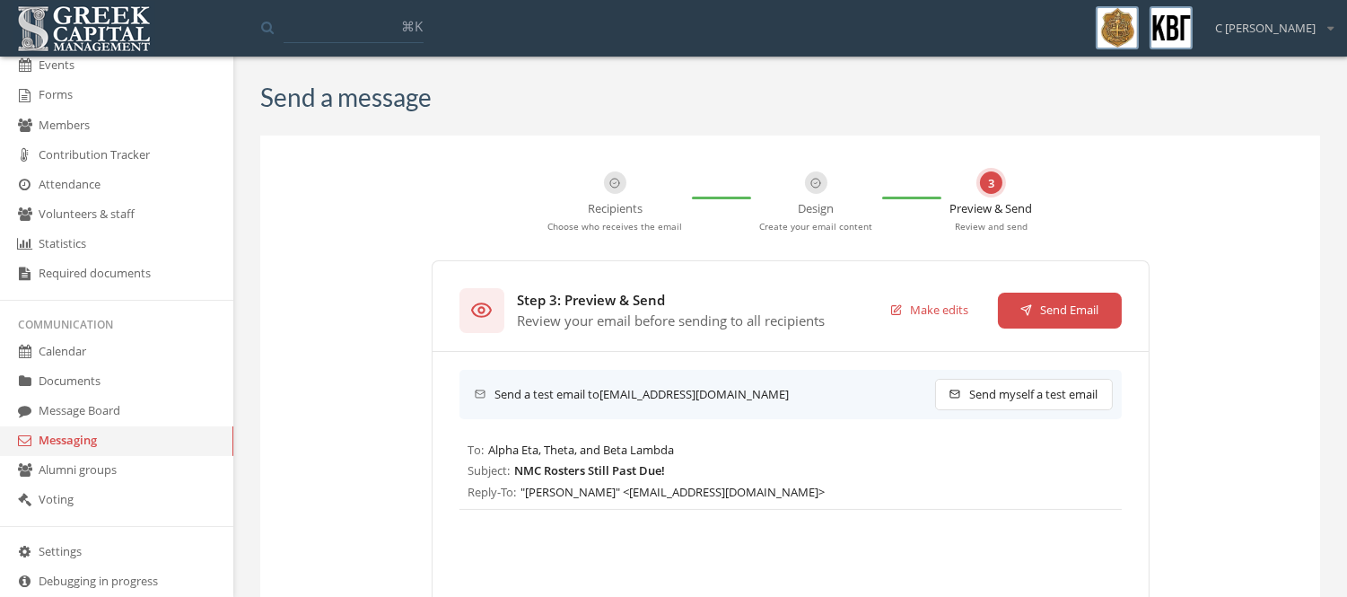
click at [1110, 318] on button "Send Email" at bounding box center [1060, 311] width 124 height 36
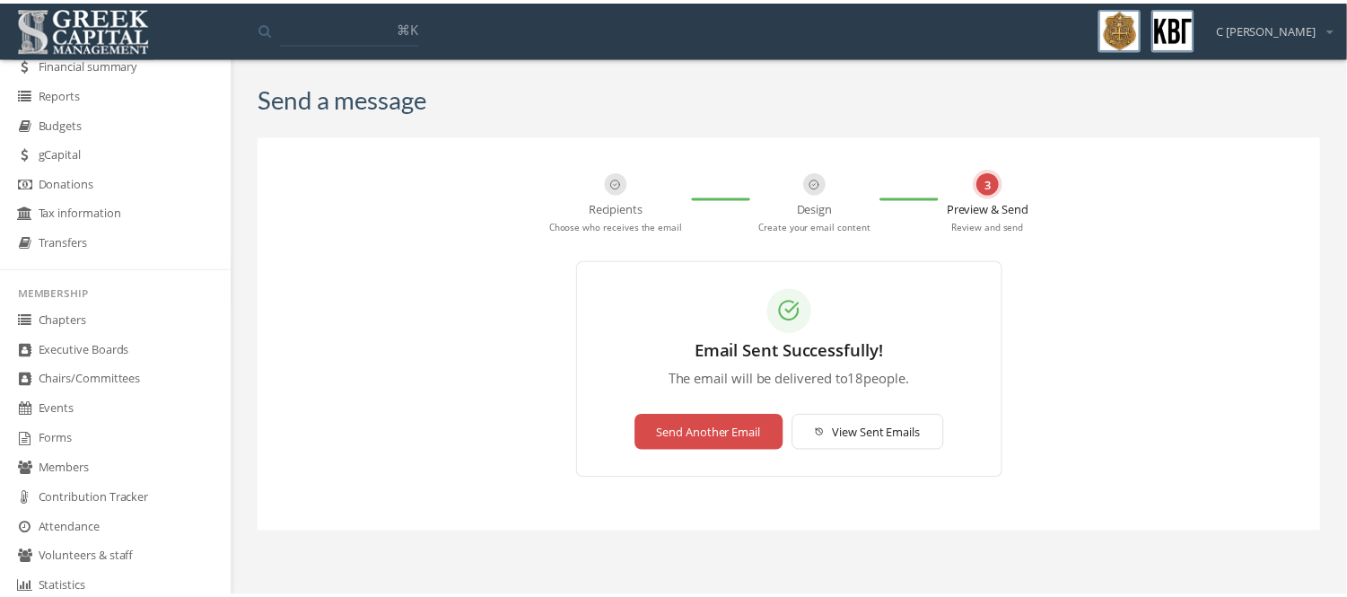
scroll to position [508, 0]
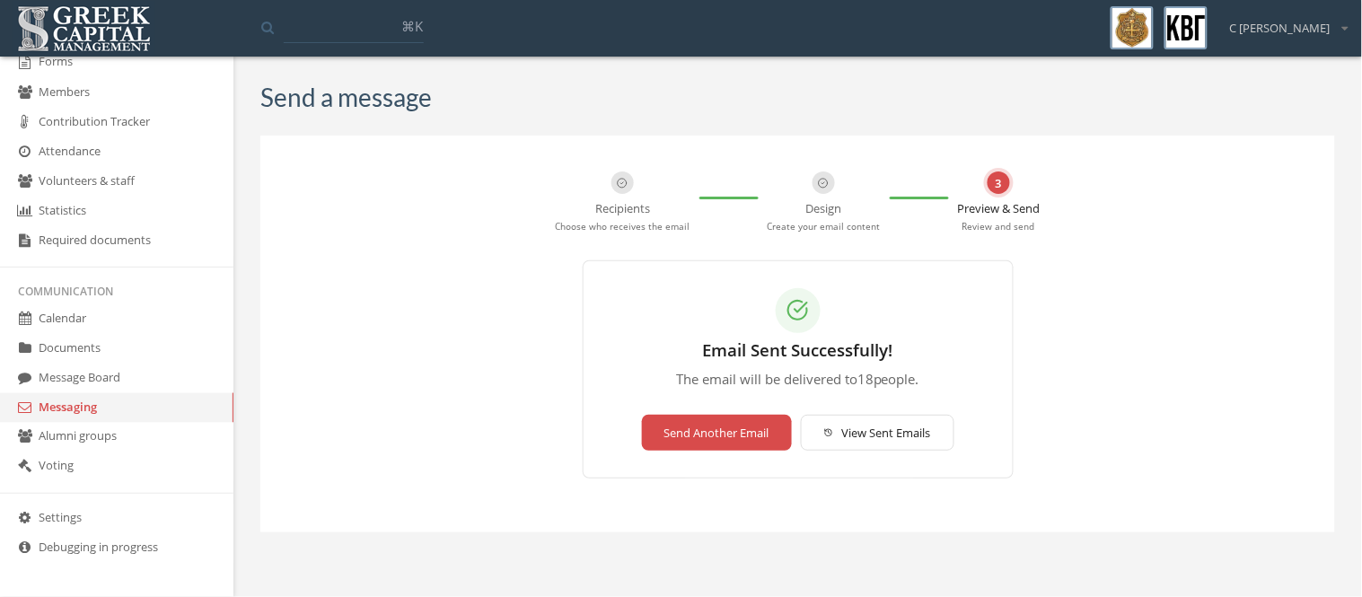
click at [63, 420] on link "Messaging" at bounding box center [116, 408] width 233 height 30
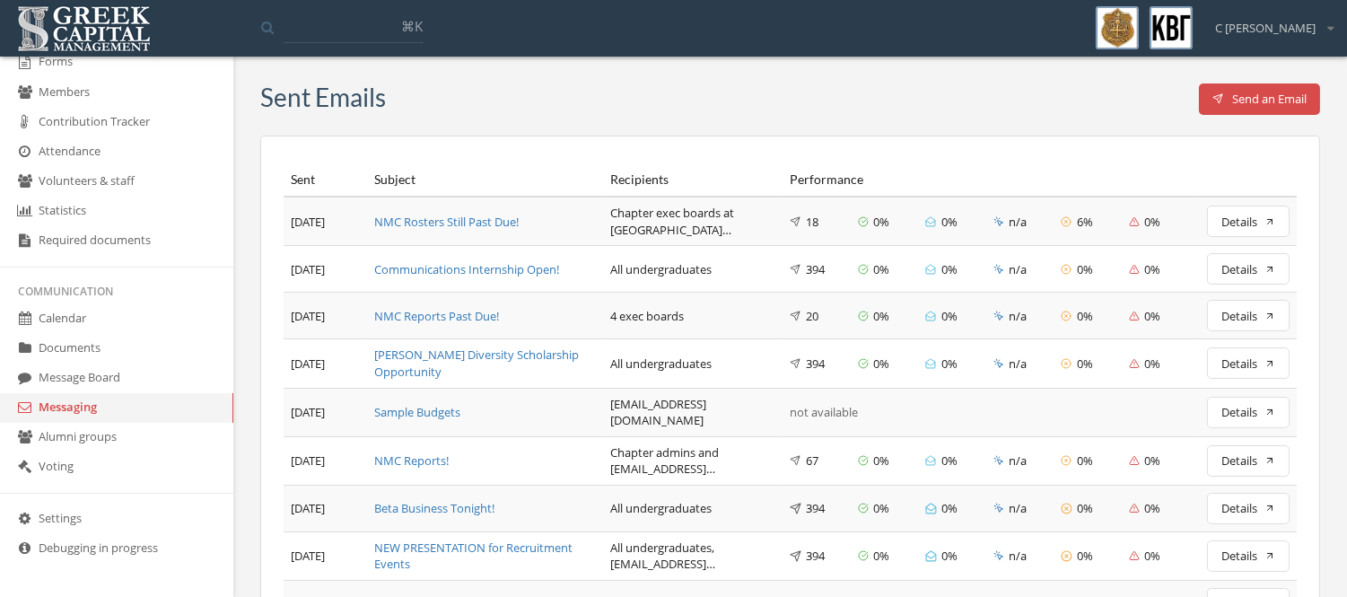
click at [499, 222] on div "NMC Rosters Still Past Due!" at bounding box center [485, 222] width 222 height 17
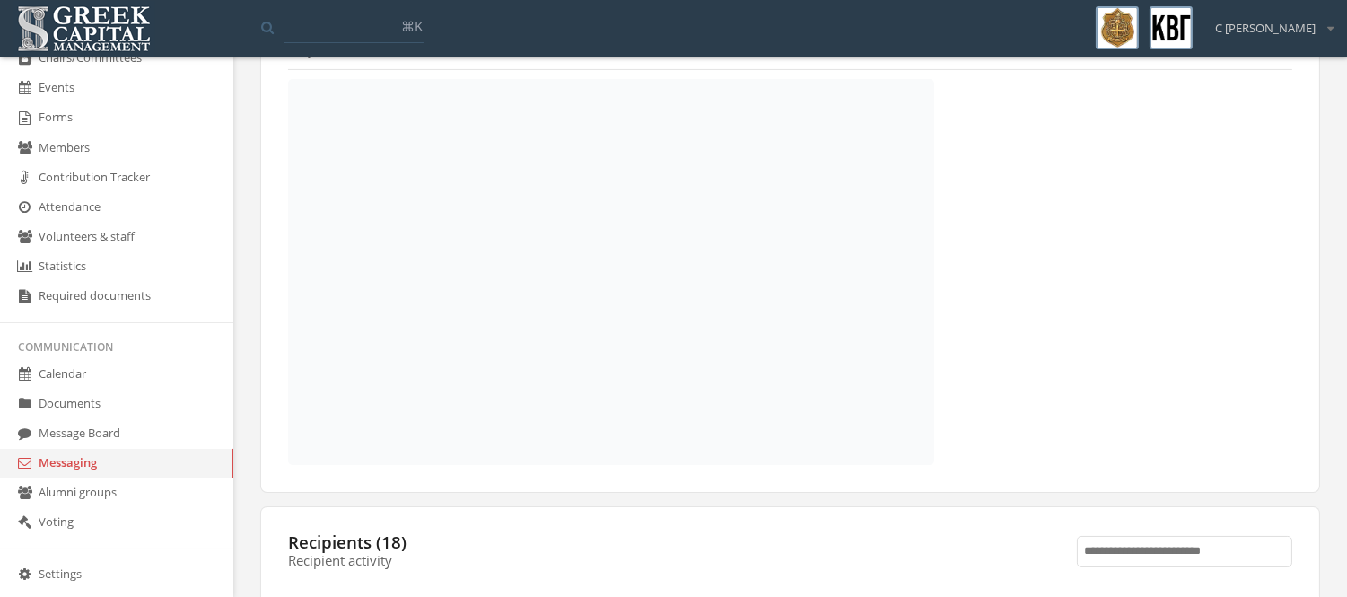
scroll to position [449, 0]
